Goal: Transaction & Acquisition: Purchase product/service

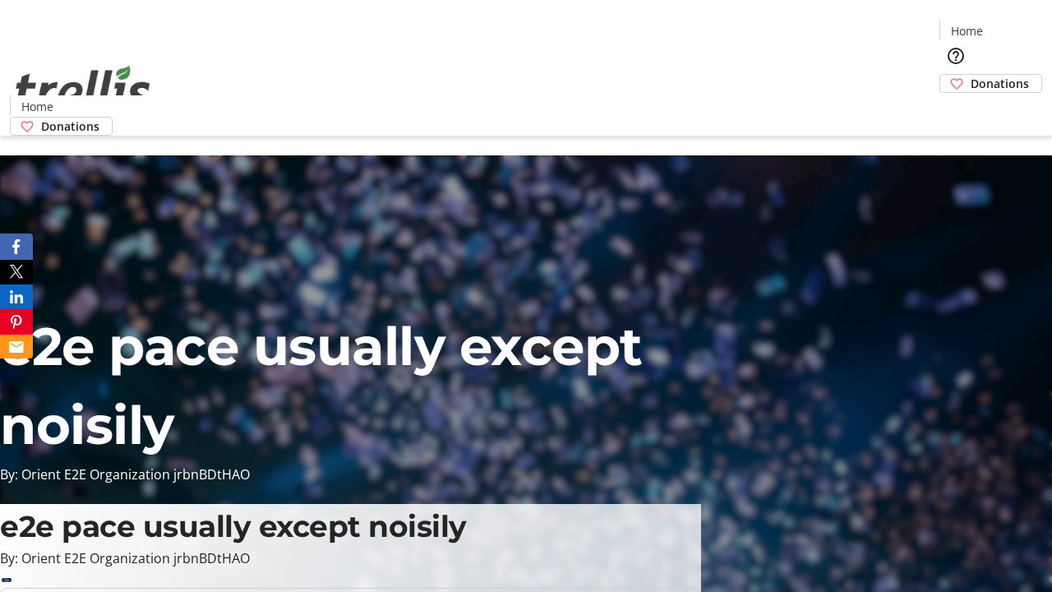
click at [970, 75] on span "Donations" at bounding box center [999, 83] width 58 height 17
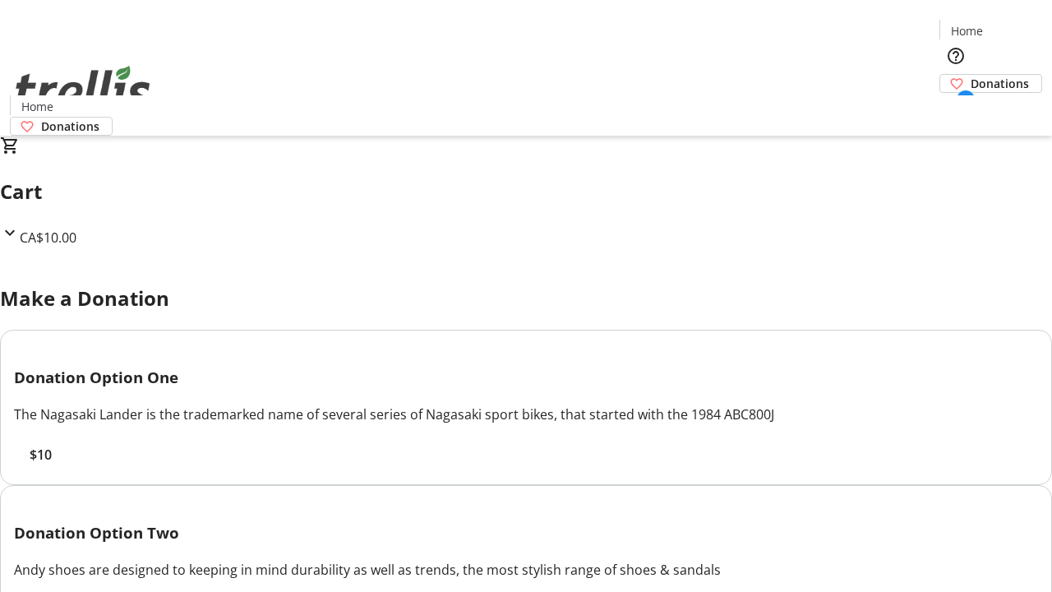
select select "CA"
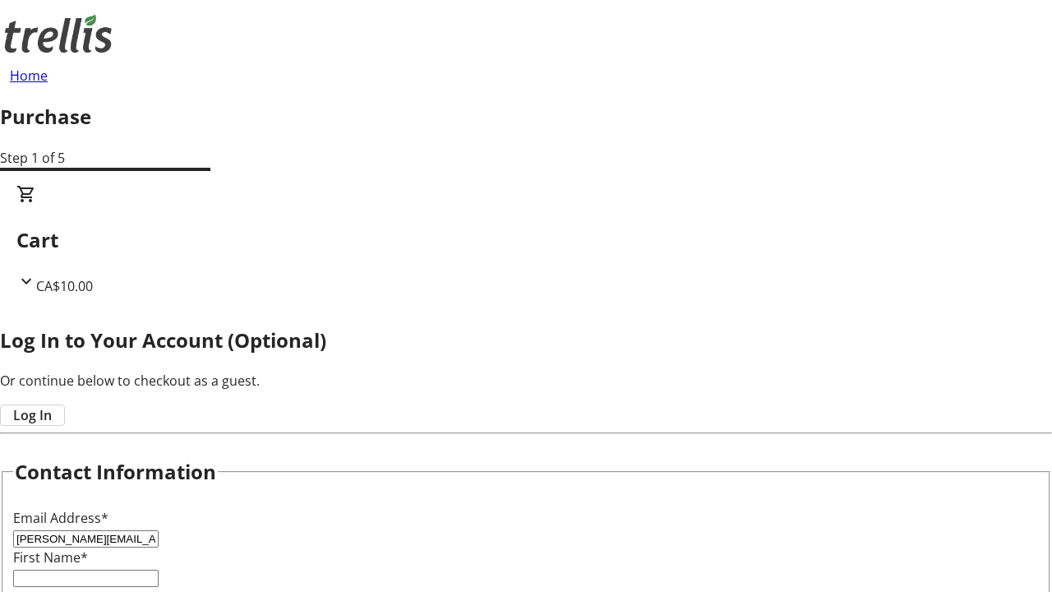
type input "[PERSON_NAME][EMAIL_ADDRESS][DOMAIN_NAME]"
type input "[PERSON_NAME]"
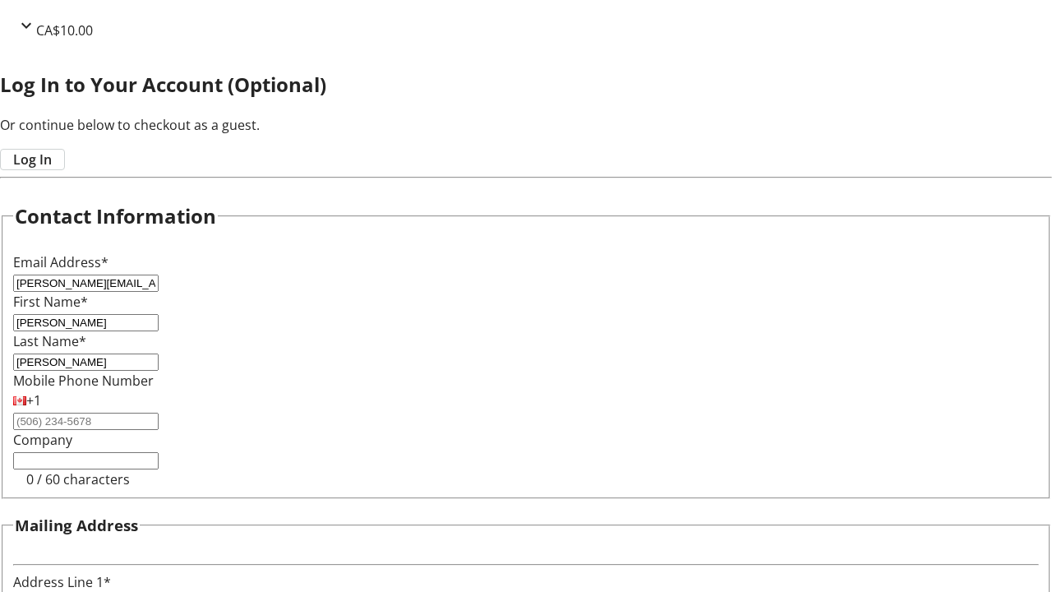
type input "[STREET_ADDRESS][PERSON_NAME]"
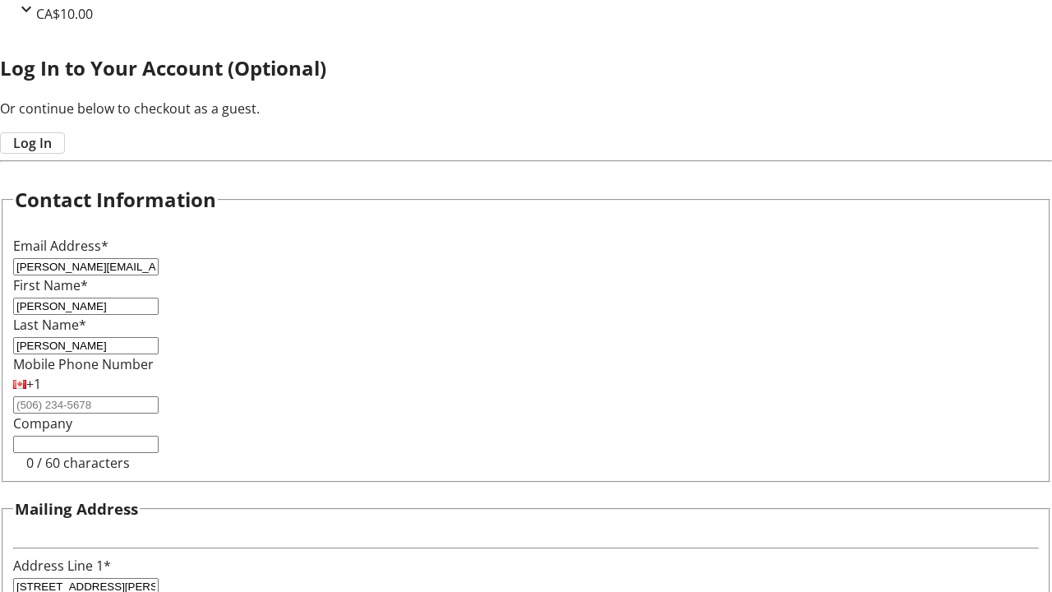
type input "Kelowna"
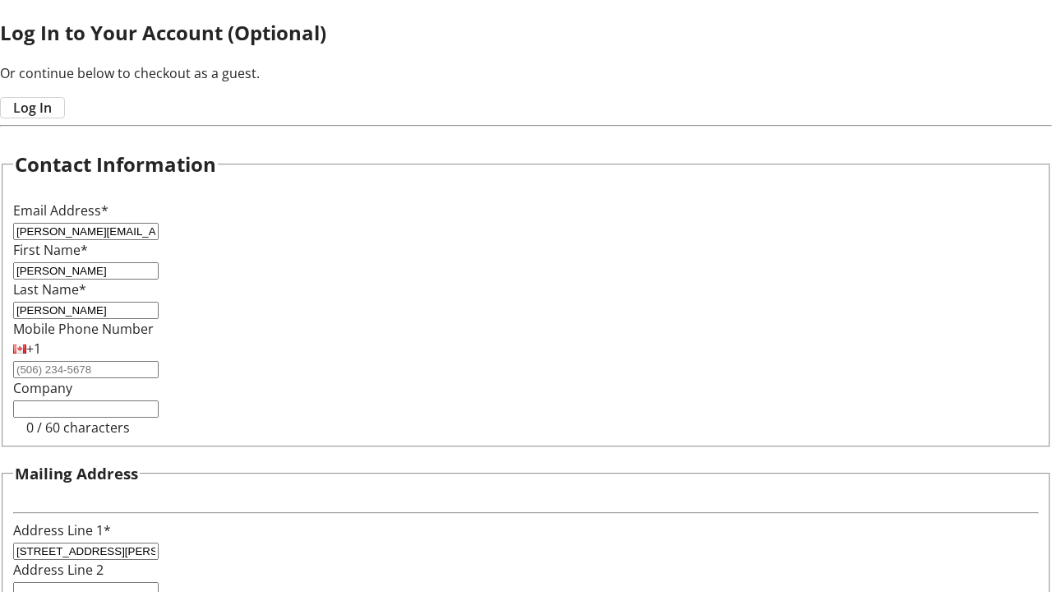
select select "BC"
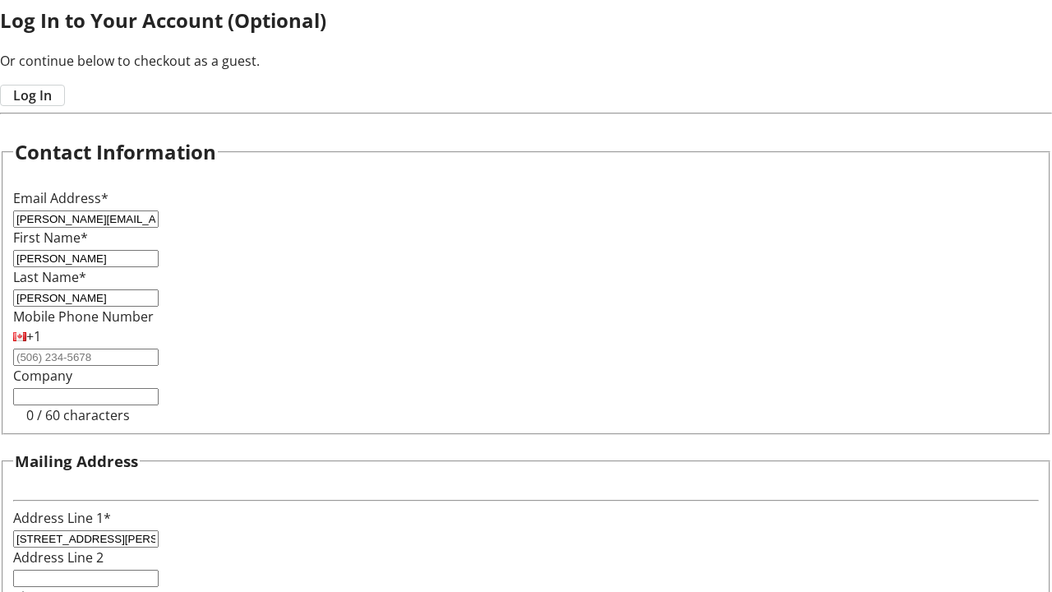
type input "Kelowna"
type input "V1Y 0C2"
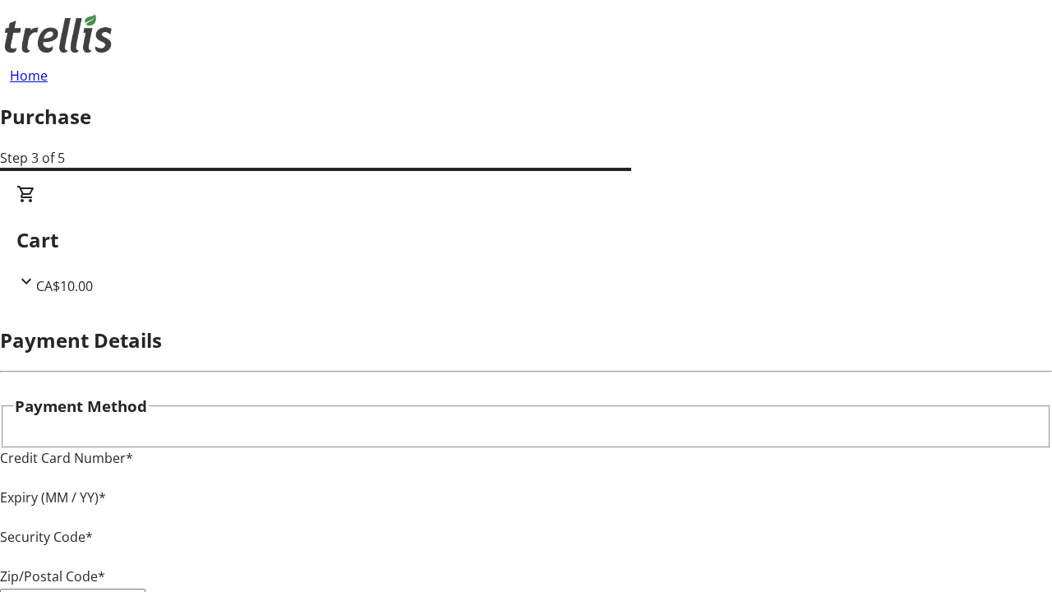
type input "V1Y 0C2"
